Goal: Task Accomplishment & Management: Manage account settings

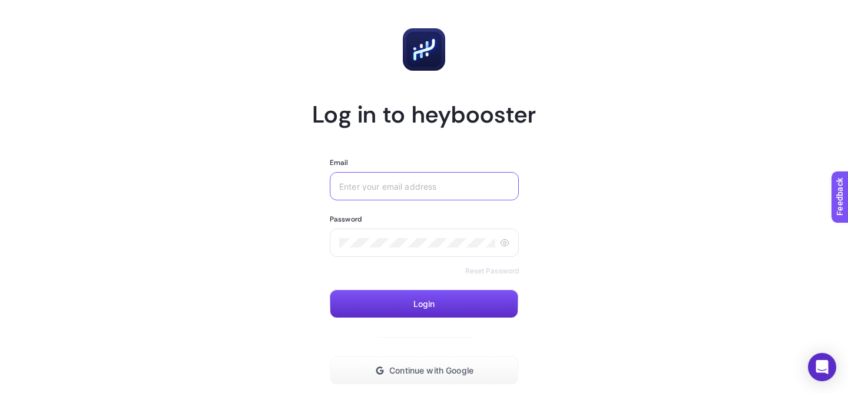
click at [413, 187] on input "Email" at bounding box center [424, 185] width 170 height 9
type input "burak.dagli"
click at [498, 273] on link "Reset Password" at bounding box center [492, 270] width 54 height 9
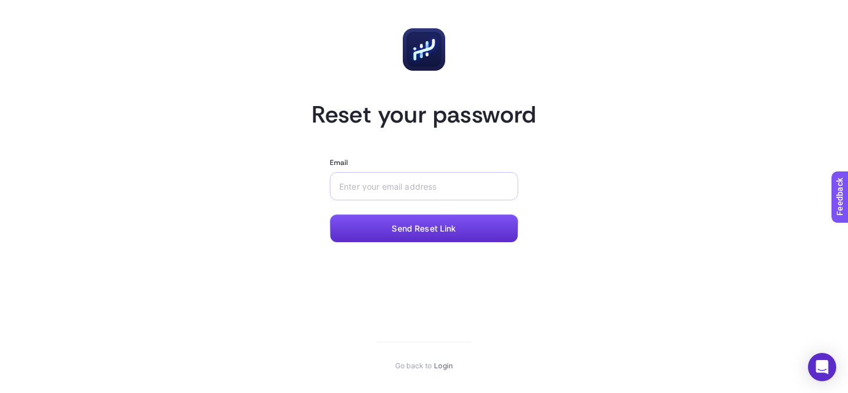
click at [456, 191] on div at bounding box center [424, 186] width 189 height 28
type input "[EMAIL_ADDRESS][DOMAIN_NAME]"
click at [456, 234] on button "Send Reset Link" at bounding box center [424, 228] width 189 height 28
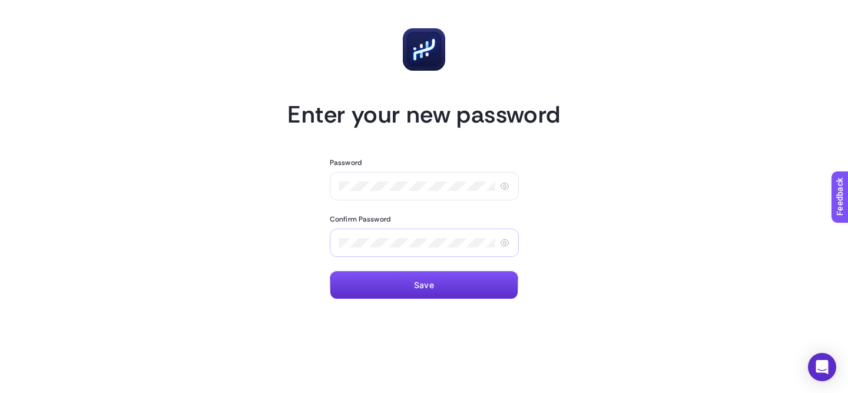
click at [431, 250] on div at bounding box center [424, 243] width 189 height 28
click at [448, 282] on button "Save" at bounding box center [424, 285] width 189 height 28
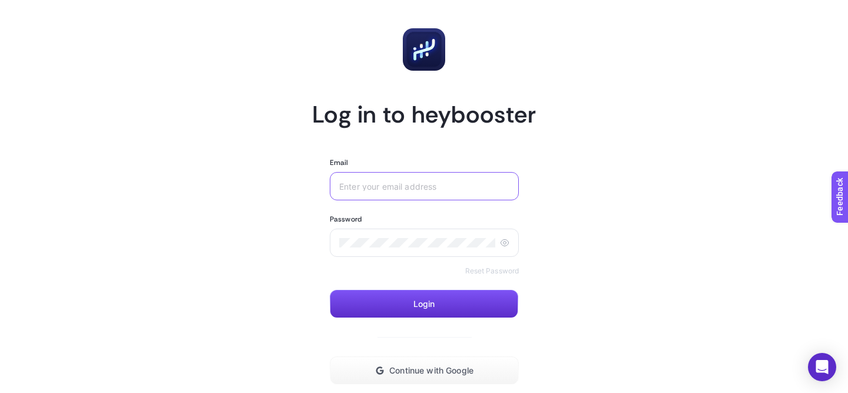
click at [482, 183] on input "Email" at bounding box center [424, 185] width 170 height 9
type input "[EMAIL_ADDRESS][DOMAIN_NAME]"
click at [441, 237] on div at bounding box center [424, 243] width 189 height 28
click at [469, 320] on form "Email [EMAIL_ADDRESS][DOMAIN_NAME] Password Reset Password Login Continue with …" at bounding box center [424, 271] width 189 height 227
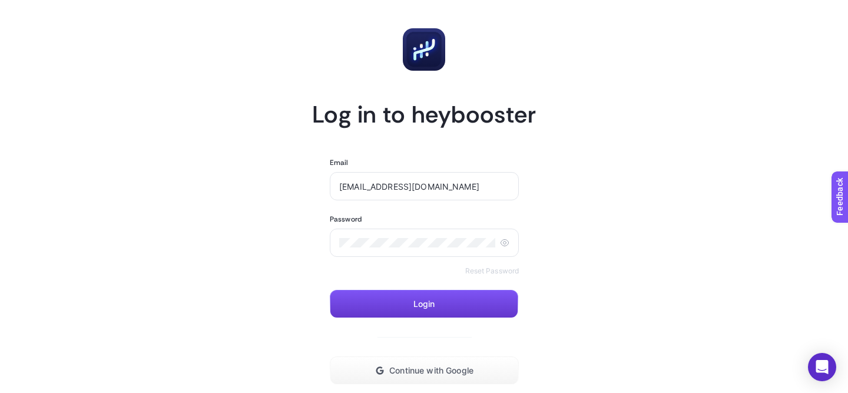
click at [468, 309] on button "Login" at bounding box center [424, 304] width 189 height 28
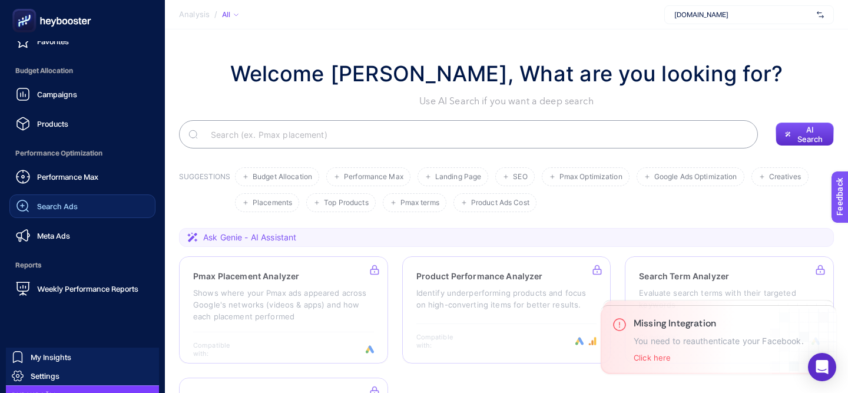
scroll to position [150, 0]
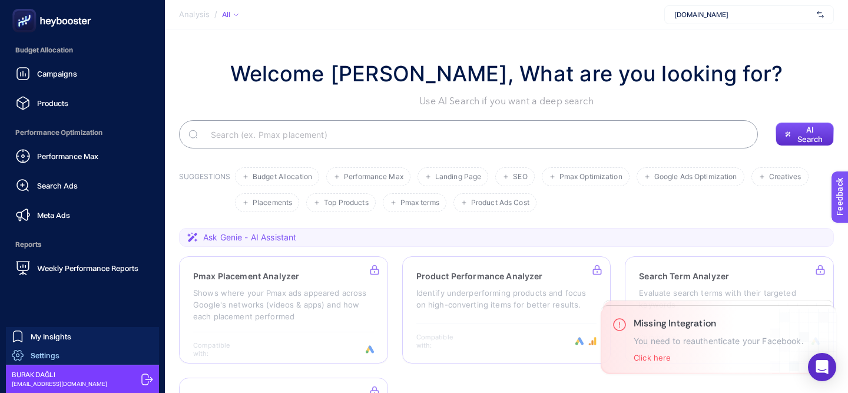
click at [65, 355] on link "Settings" at bounding box center [82, 355] width 153 height 19
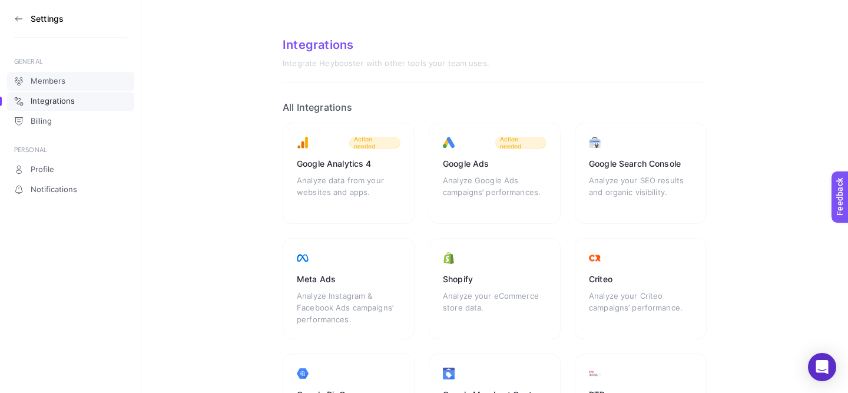
click at [83, 79] on link "Members" at bounding box center [70, 81] width 127 height 19
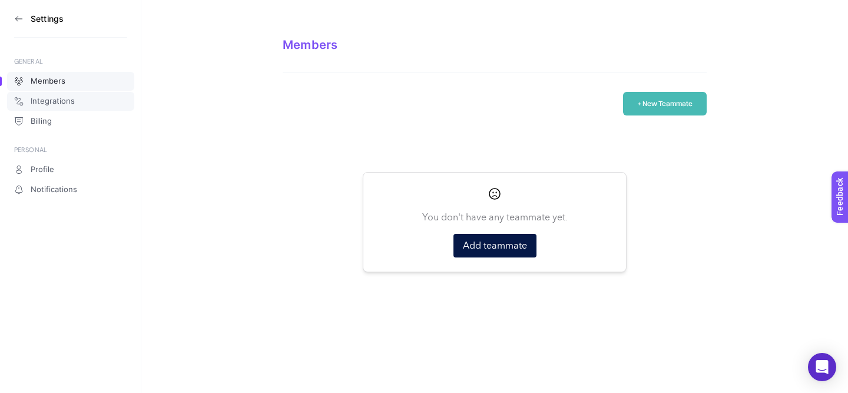
click at [82, 101] on link "Integrations" at bounding box center [70, 101] width 127 height 19
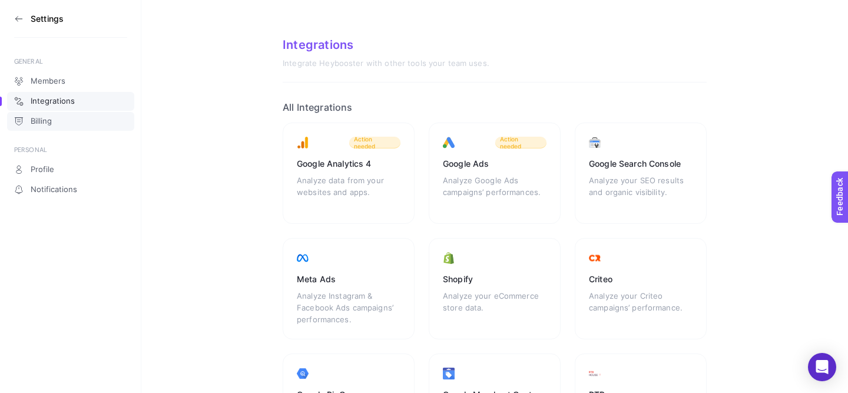
click at [102, 121] on link "Billing" at bounding box center [70, 121] width 127 height 19
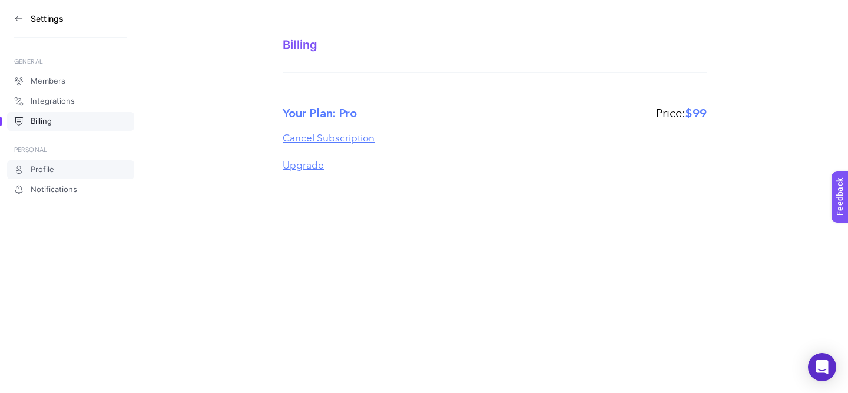
click at [84, 169] on link "Profile" at bounding box center [70, 169] width 127 height 19
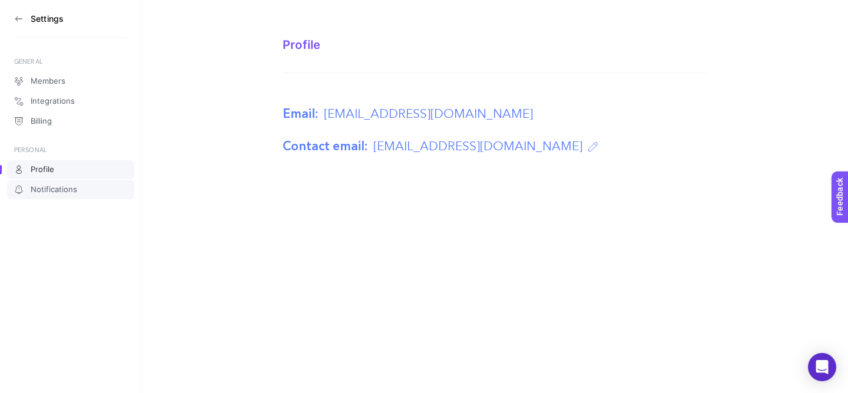
click at [74, 193] on span "Notifications" at bounding box center [54, 189] width 47 height 9
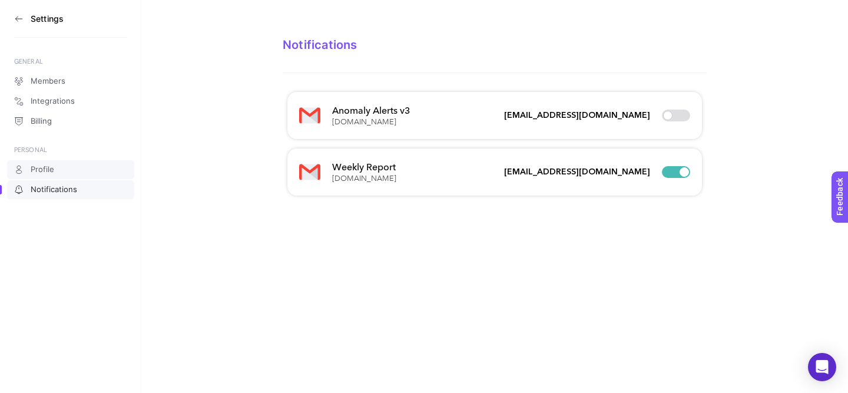
click at [73, 170] on link "Profile" at bounding box center [70, 169] width 127 height 19
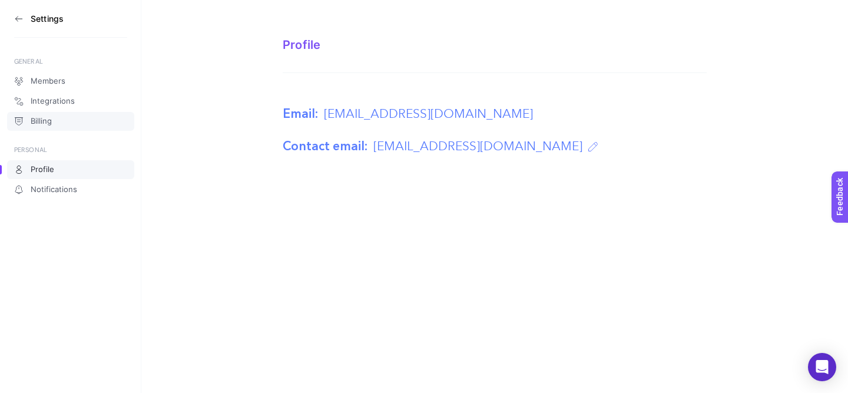
click at [86, 125] on link "Billing" at bounding box center [70, 121] width 127 height 19
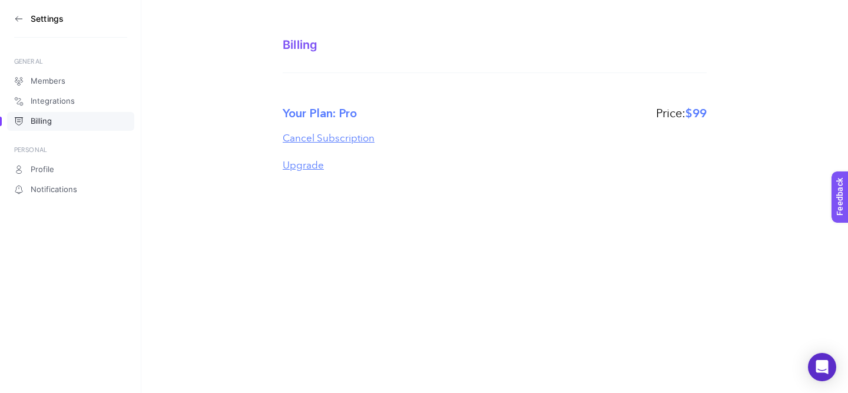
click at [50, 23] on h3 "Settings" at bounding box center [47, 18] width 33 height 9
click at [21, 19] on icon at bounding box center [18, 18] width 9 height 9
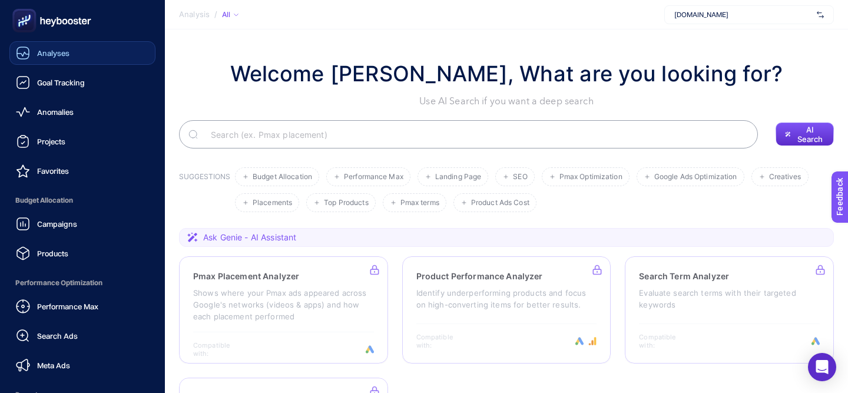
click at [81, 54] on link "Analyses" at bounding box center [82, 53] width 146 height 24
click at [114, 60] on link "Analyses" at bounding box center [82, 53] width 146 height 24
click at [124, 50] on link "Analyses" at bounding box center [82, 53] width 146 height 24
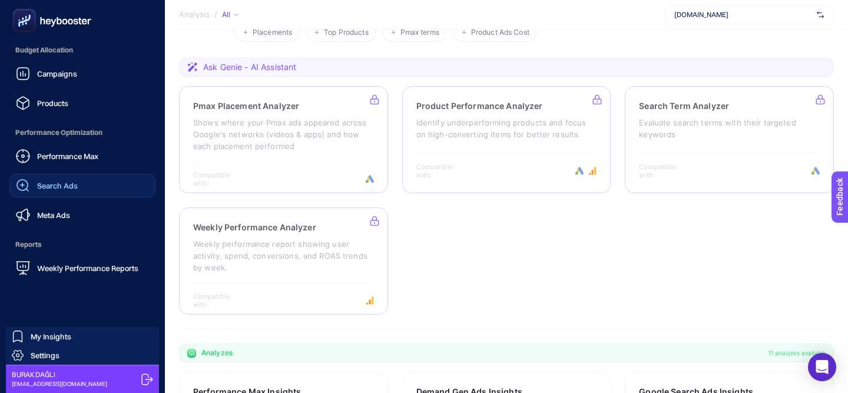
scroll to position [174, 0]
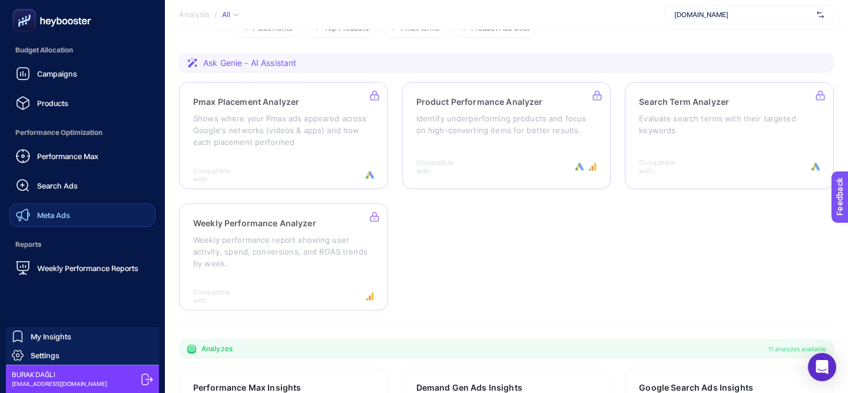
click at [77, 223] on link "Meta Ads" at bounding box center [82, 215] width 146 height 24
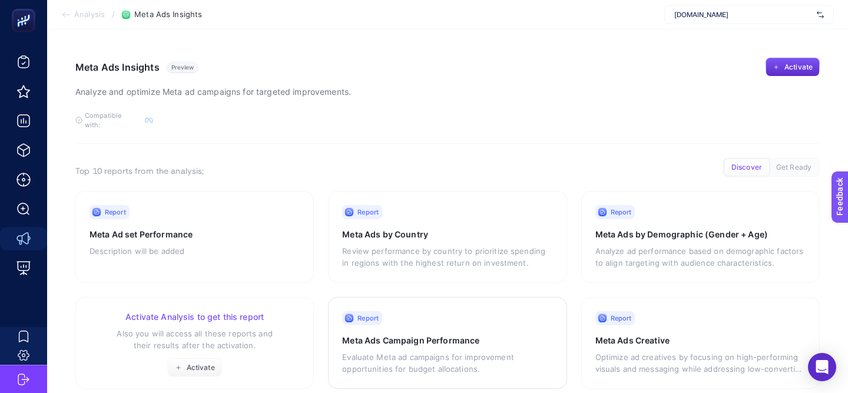
scroll to position [227, 0]
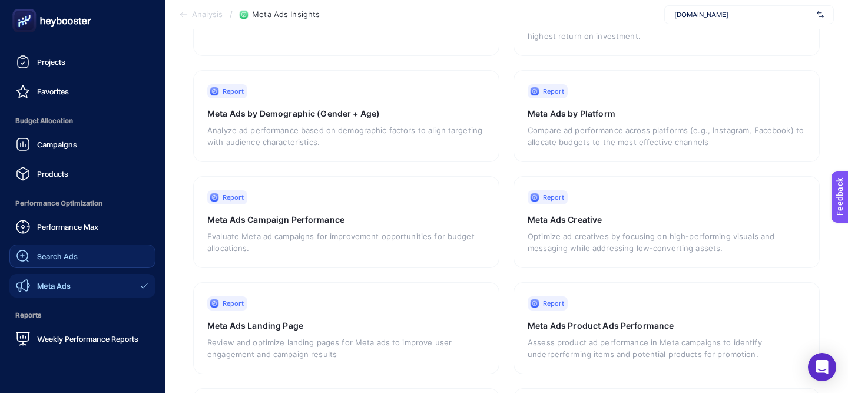
click at [94, 260] on link "Search Ads" at bounding box center [82, 256] width 146 height 24
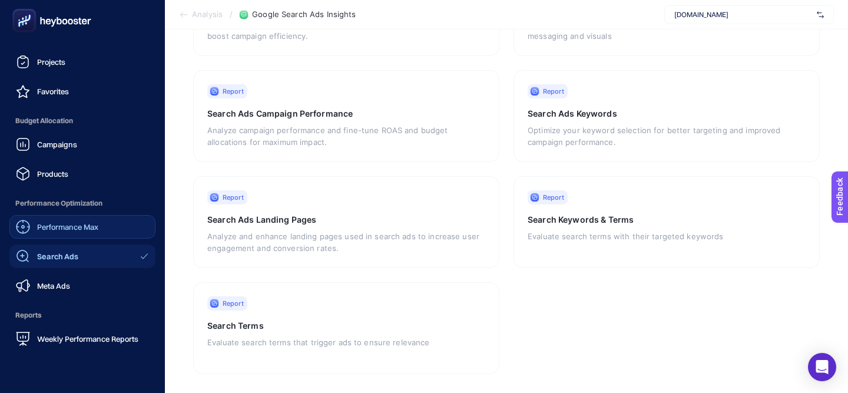
click at [98, 230] on span "Performance Max" at bounding box center [67, 226] width 61 height 9
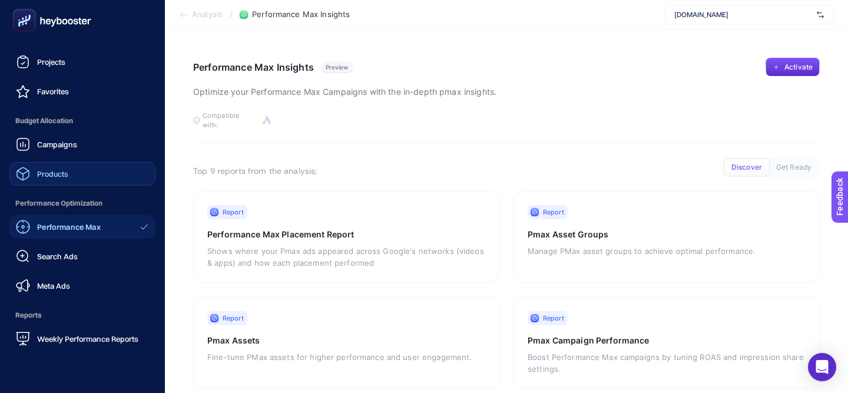
click at [59, 173] on span "Products" at bounding box center [52, 173] width 31 height 9
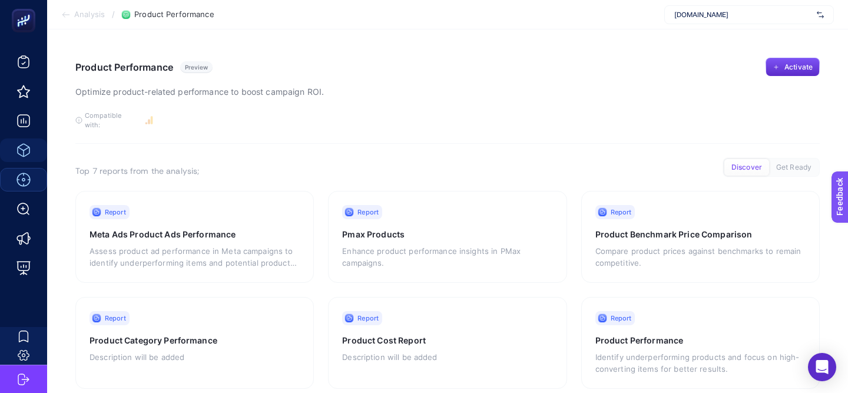
click at [719, 15] on span "[DOMAIN_NAME]" at bounding box center [743, 14] width 138 height 9
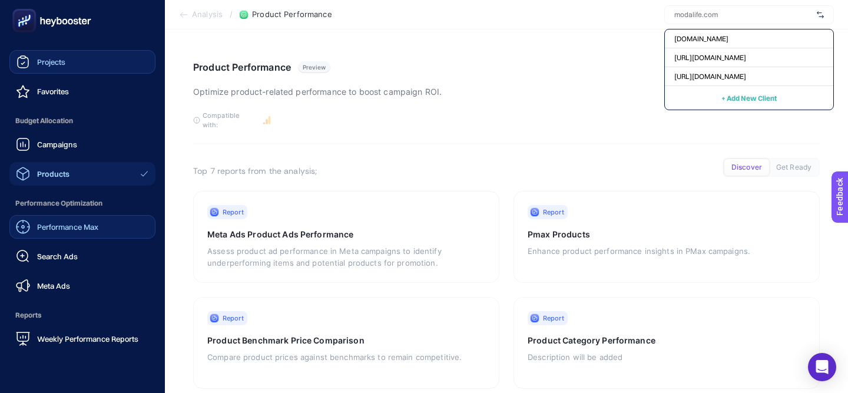
click at [101, 60] on link "Projects" at bounding box center [82, 62] width 146 height 24
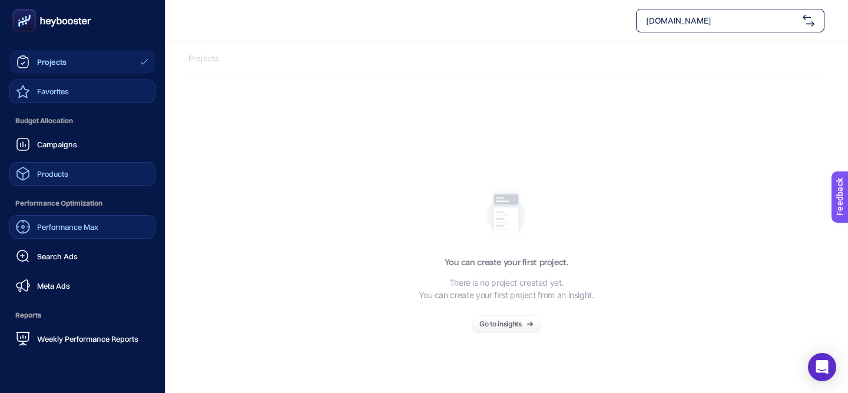
click at [26, 94] on icon at bounding box center [22, 91] width 13 height 13
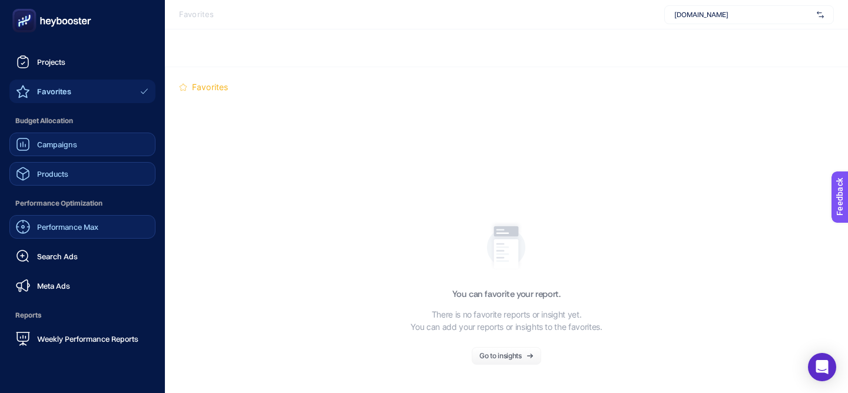
click at [61, 147] on span "Campaigns" at bounding box center [57, 144] width 40 height 9
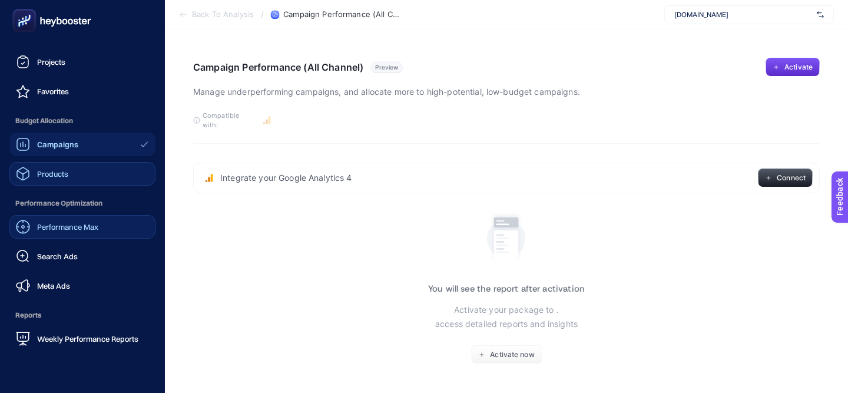
click at [67, 180] on div "Products" at bounding box center [42, 174] width 52 height 14
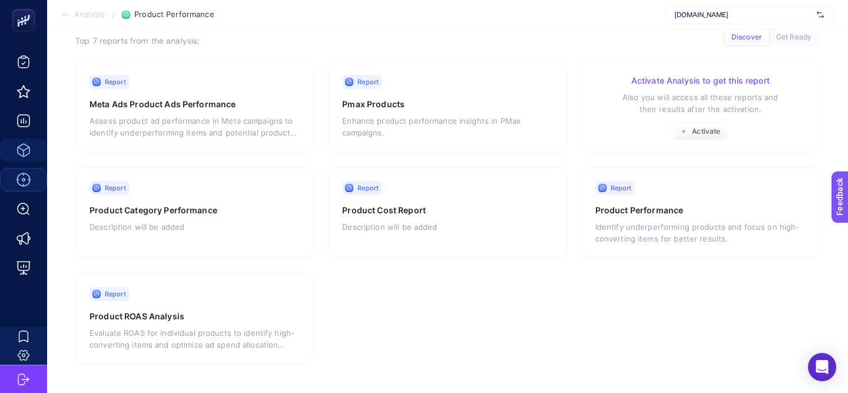
scroll to position [80, 0]
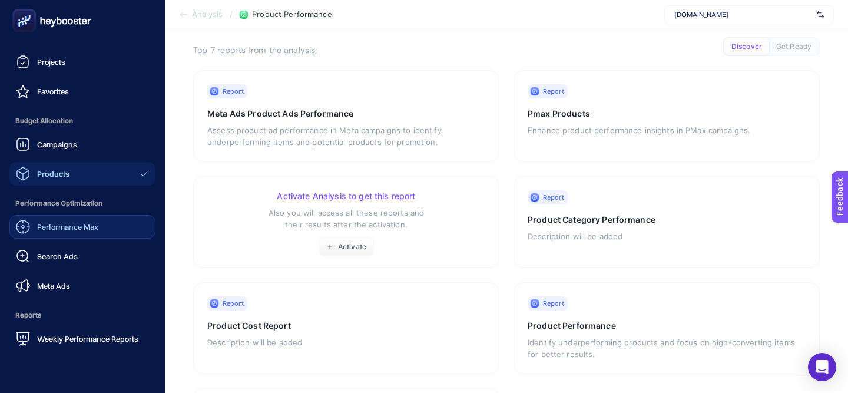
click at [35, 18] on rect at bounding box center [24, 21] width 24 height 24
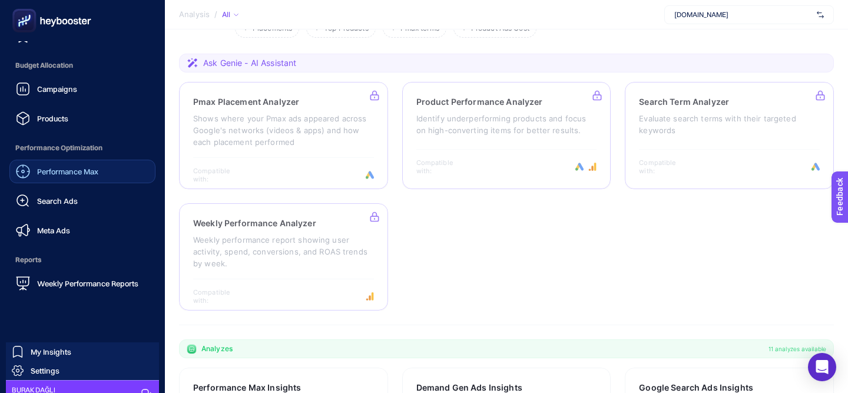
scroll to position [150, 0]
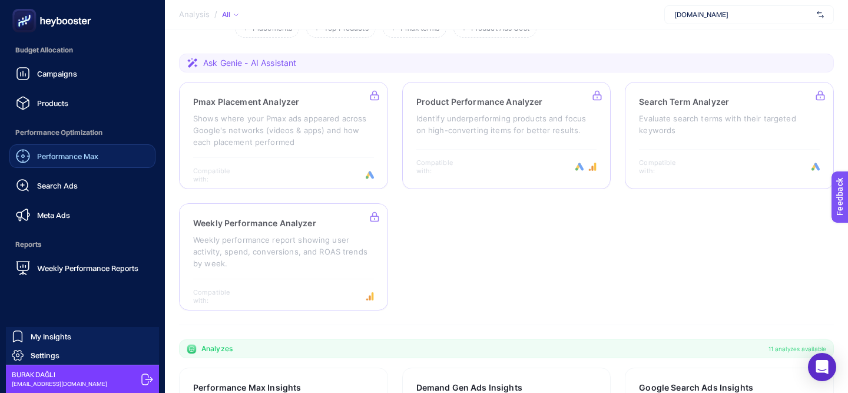
click at [145, 379] on icon at bounding box center [147, 379] width 12 height 12
